Goal: Transaction & Acquisition: Obtain resource

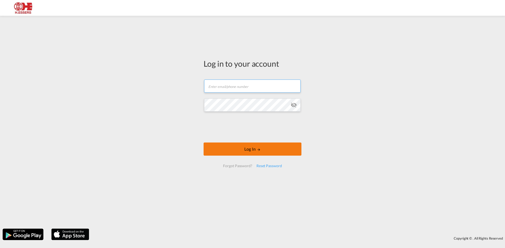
type input "[EMAIL_ADDRESS][DOMAIN_NAME]"
click at [295, 149] on button "Log In" at bounding box center [252, 149] width 98 height 13
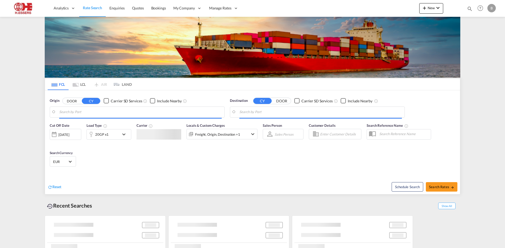
type input "[GEOGRAPHIC_DATA], BEANR"
type input "[GEOGRAPHIC_DATA], HKHKG"
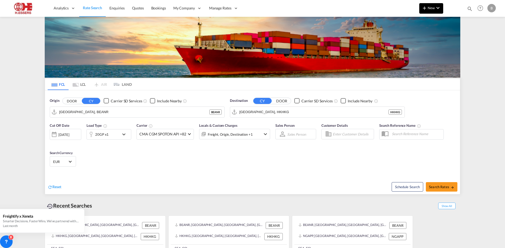
click at [426, 9] on md-icon "icon-plus 400-fg" at bounding box center [424, 8] width 6 height 6
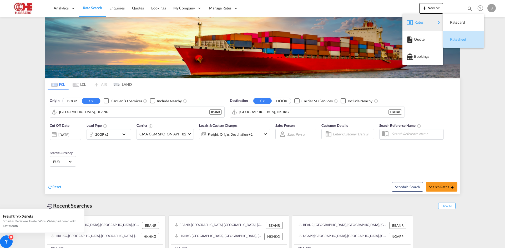
click at [455, 40] on span "Ratesheet" at bounding box center [453, 39] width 6 height 11
